Goal: Connect with others: Connect with others

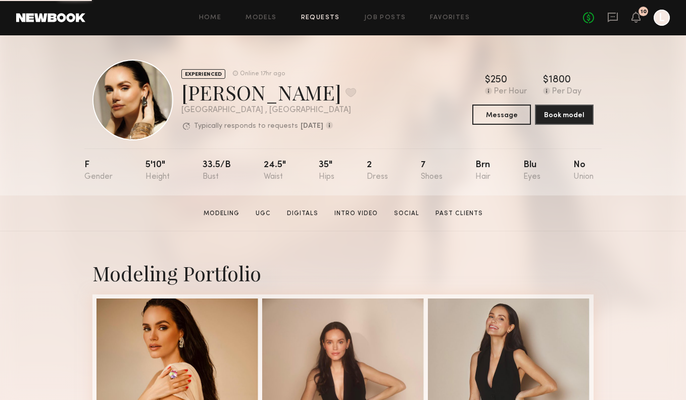
click at [321, 21] on div "Home Models Requests Job Posts Favorites Sign Out No fees up to $5,000 10 L" at bounding box center [377, 18] width 584 height 16
click at [319, 18] on link "Requests" at bounding box center [320, 18] width 39 height 7
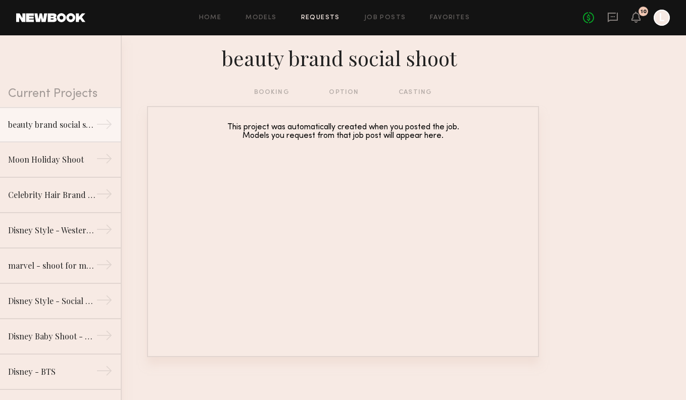
click at [619, 17] on div "No fees up to $5,000 10 L" at bounding box center [626, 18] width 87 height 16
click at [613, 17] on icon at bounding box center [613, 16] width 4 height 1
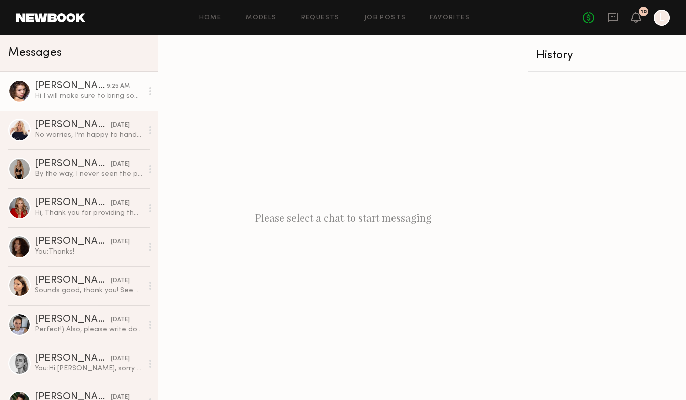
click at [22, 89] on div at bounding box center [19, 91] width 23 height 23
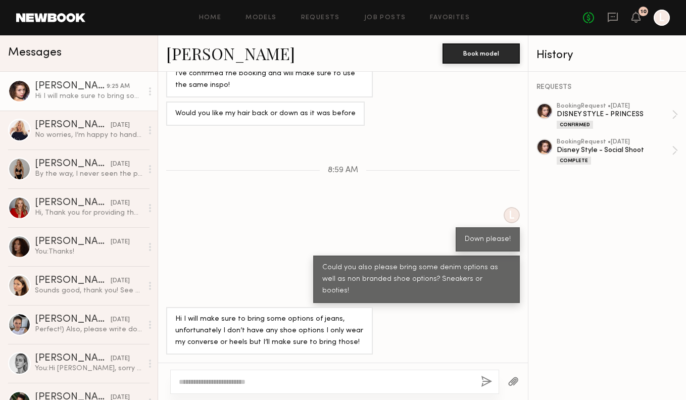
scroll to position [422, 0]
click at [184, 58] on link "Maryna B." at bounding box center [230, 53] width 129 height 22
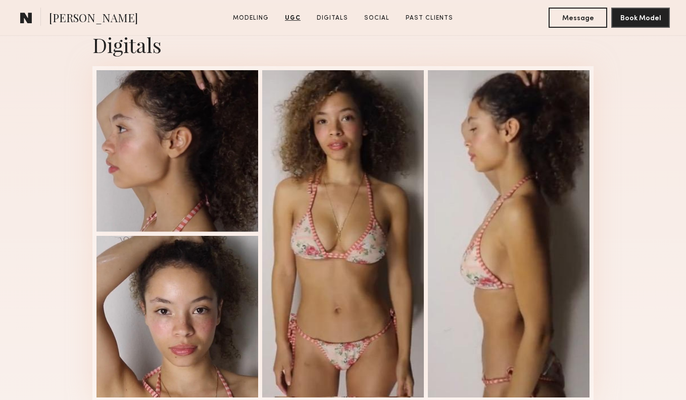
scroll to position [1689, 0]
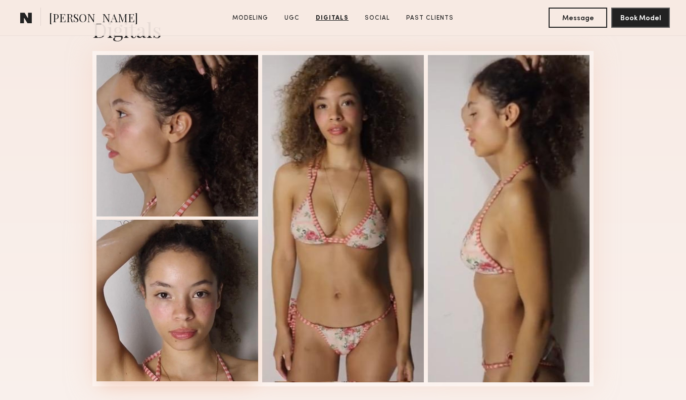
click at [182, 307] on div at bounding box center [177, 301] width 162 height 162
